Goal: Transaction & Acquisition: Obtain resource

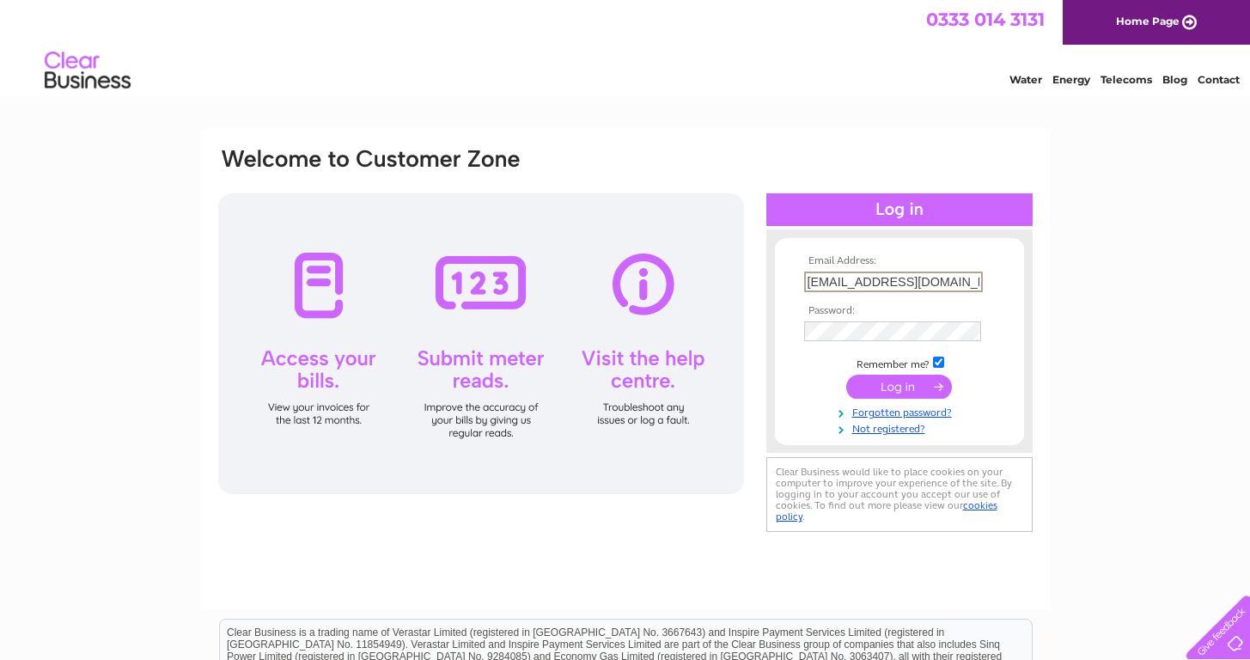
type input "[EMAIL_ADDRESS][DOMAIN_NAME]"
click at [901, 385] on input "submit" at bounding box center [899, 385] width 106 height 24
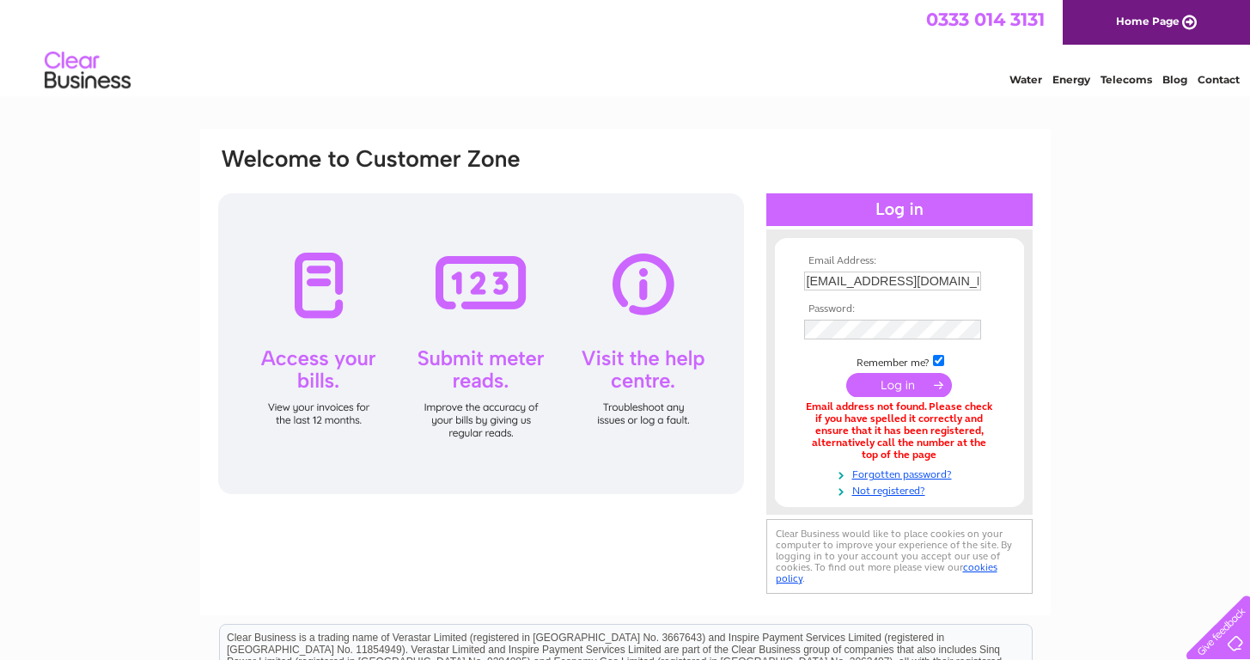
click at [903, 386] on input "submit" at bounding box center [899, 385] width 106 height 24
click at [812, 279] on input "1syorr102@hotmail.com" at bounding box center [893, 282] width 179 height 21
type input "syorr102@hotmail.com"
click at [897, 383] on input "submit" at bounding box center [899, 387] width 106 height 24
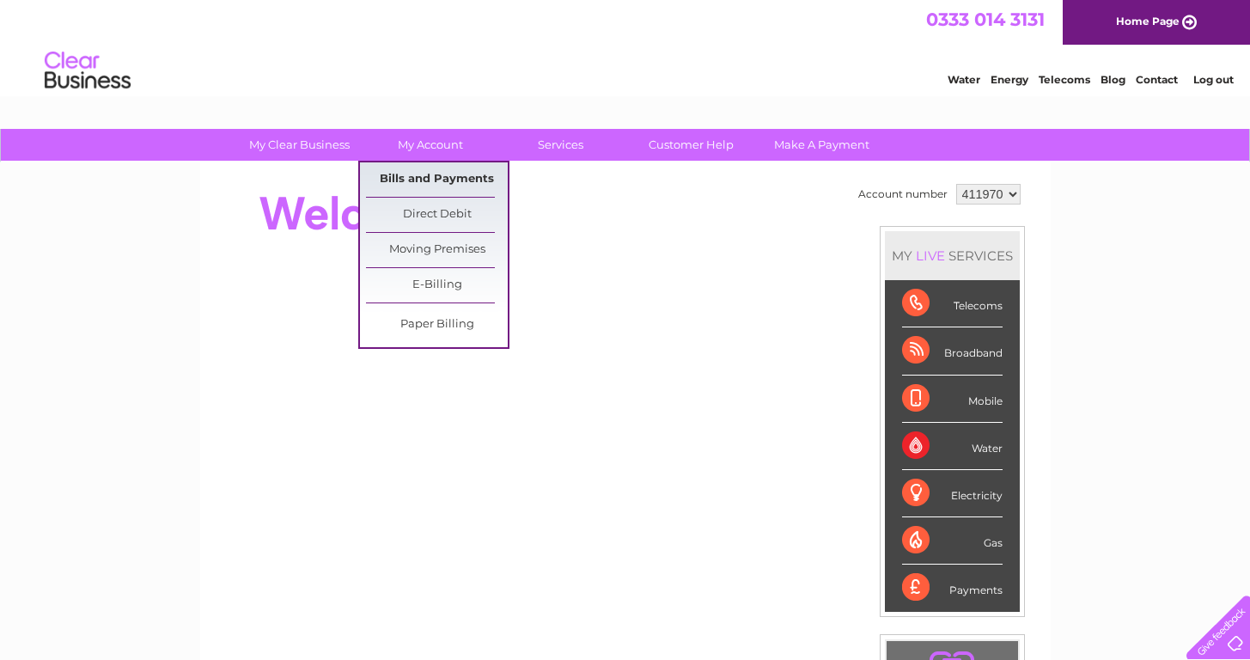
click at [444, 182] on link "Bills and Payments" at bounding box center [437, 179] width 142 height 34
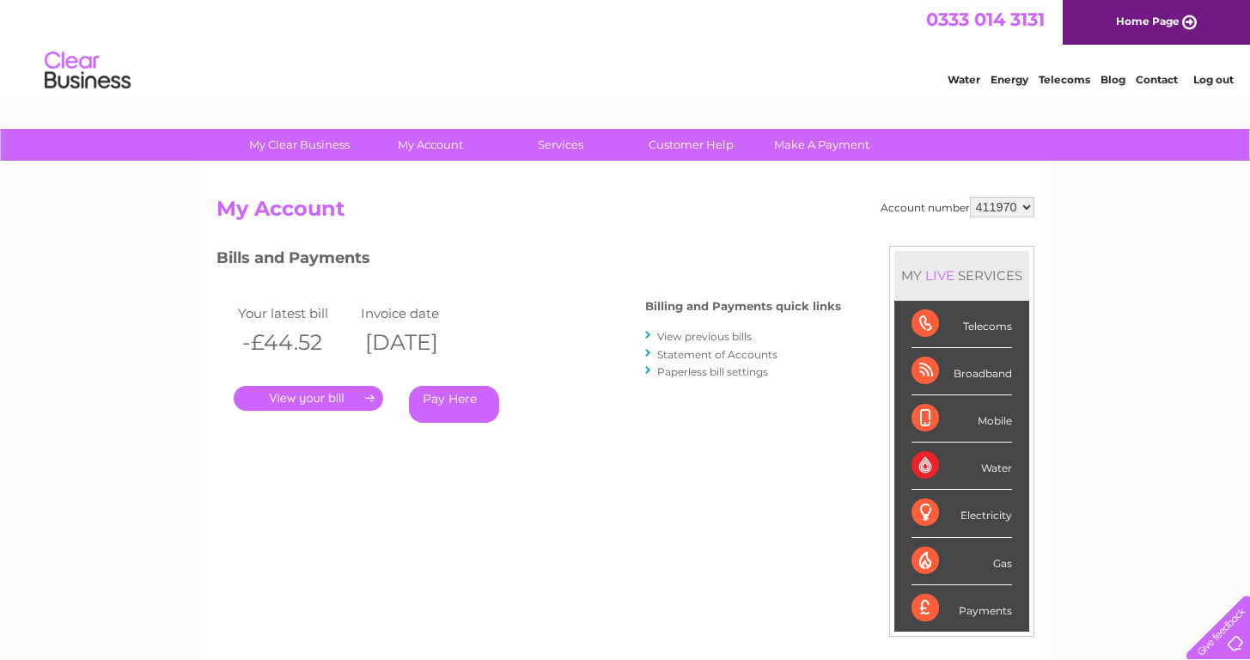
select select "906479"
click at [719, 334] on link "View previous bills" at bounding box center [704, 336] width 95 height 13
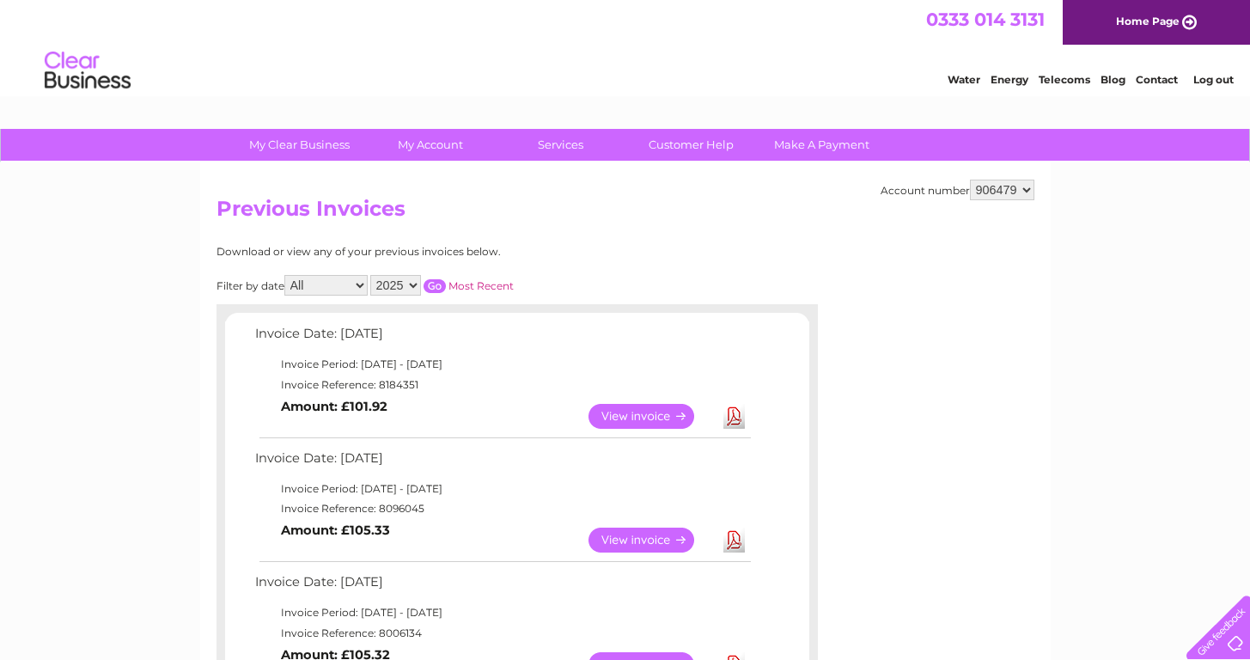
click at [624, 537] on link "View" at bounding box center [652, 540] width 126 height 25
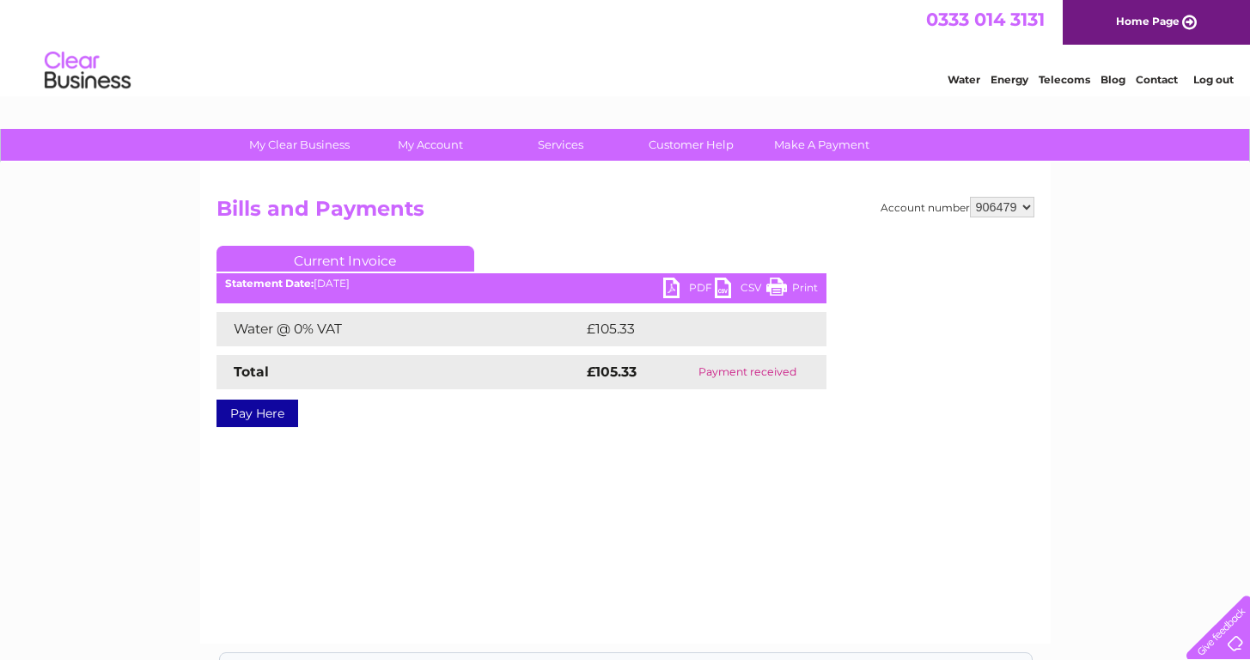
click at [694, 287] on link "PDF" at bounding box center [689, 290] width 52 height 25
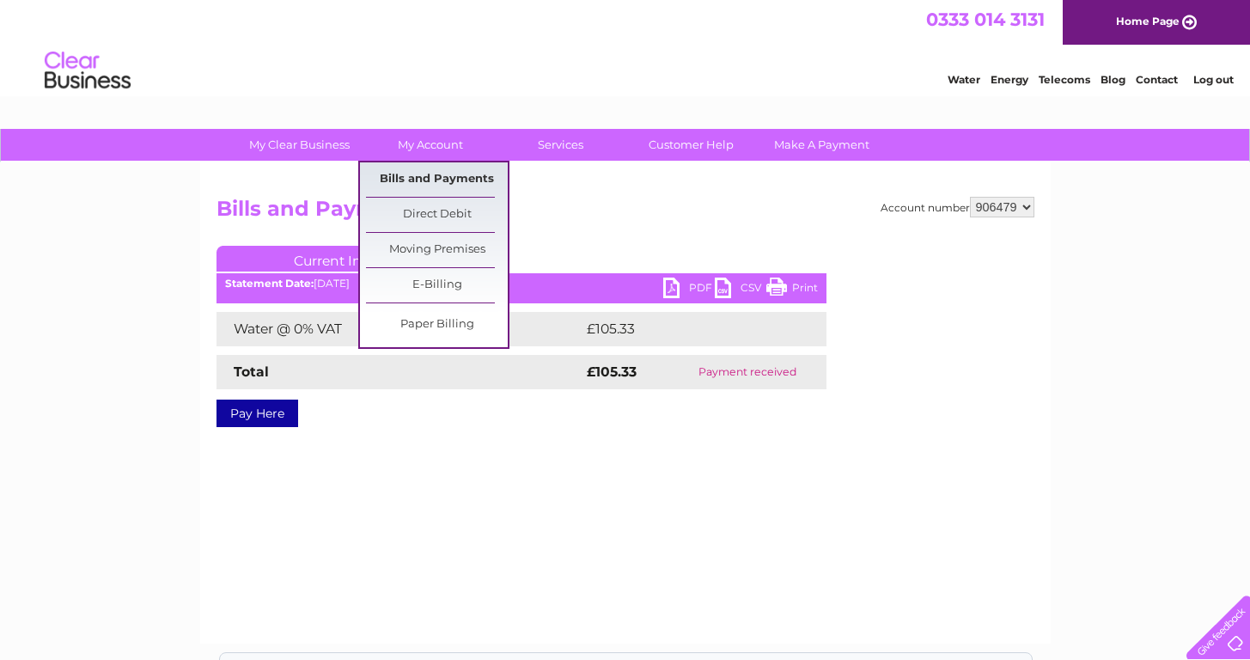
click at [449, 174] on link "Bills and Payments" at bounding box center [437, 179] width 142 height 34
click at [449, 179] on link "Bills and Payments" at bounding box center [437, 179] width 142 height 34
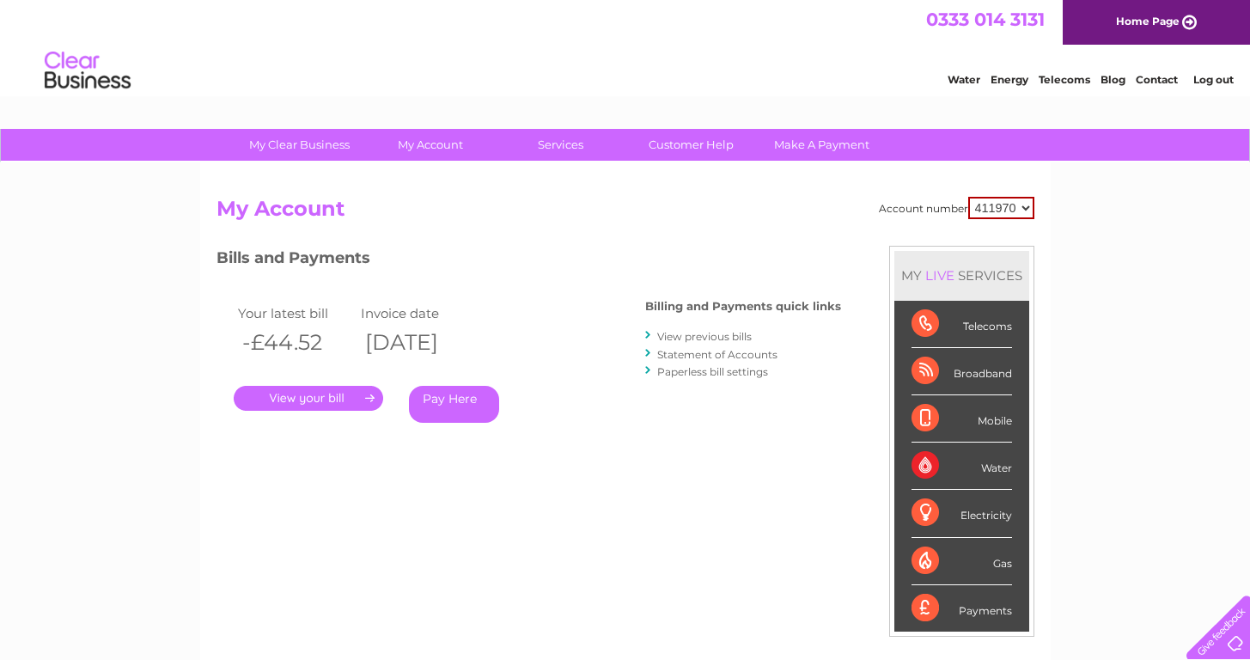
select select "906479"
click at [313, 397] on link "." at bounding box center [308, 398] width 149 height 25
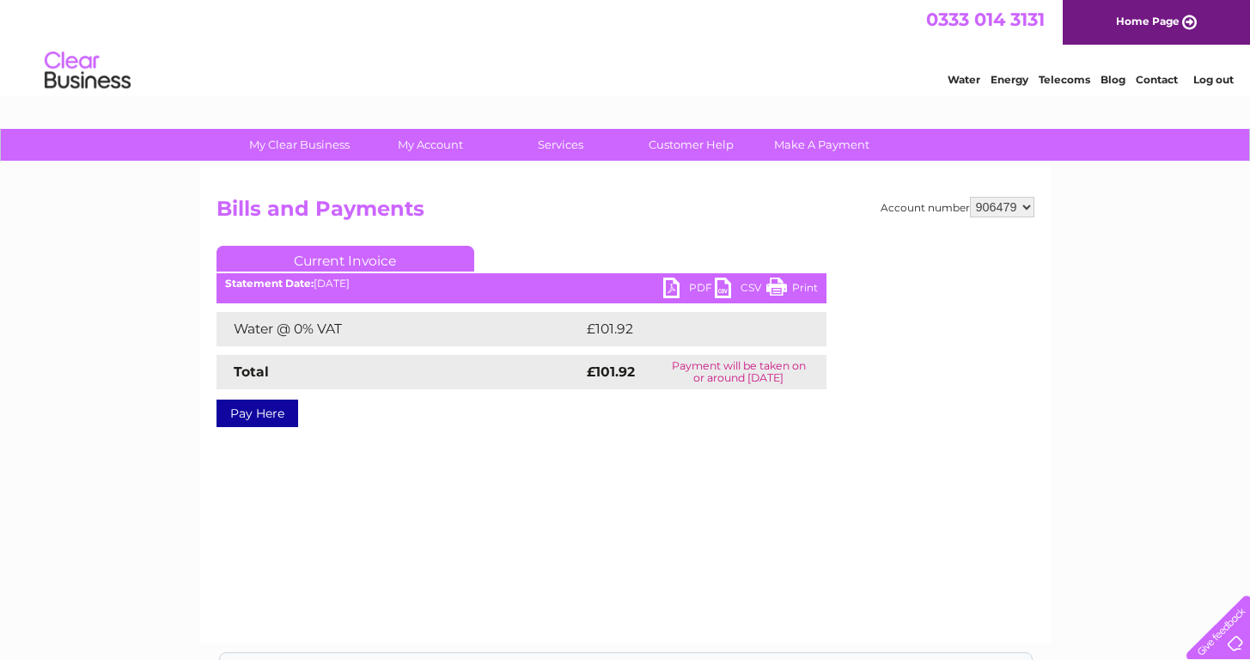
click at [683, 289] on link "PDF" at bounding box center [689, 290] width 52 height 25
click at [1160, 21] on link "Home Page" at bounding box center [1156, 22] width 187 height 45
